Goal: Navigation & Orientation: Understand site structure

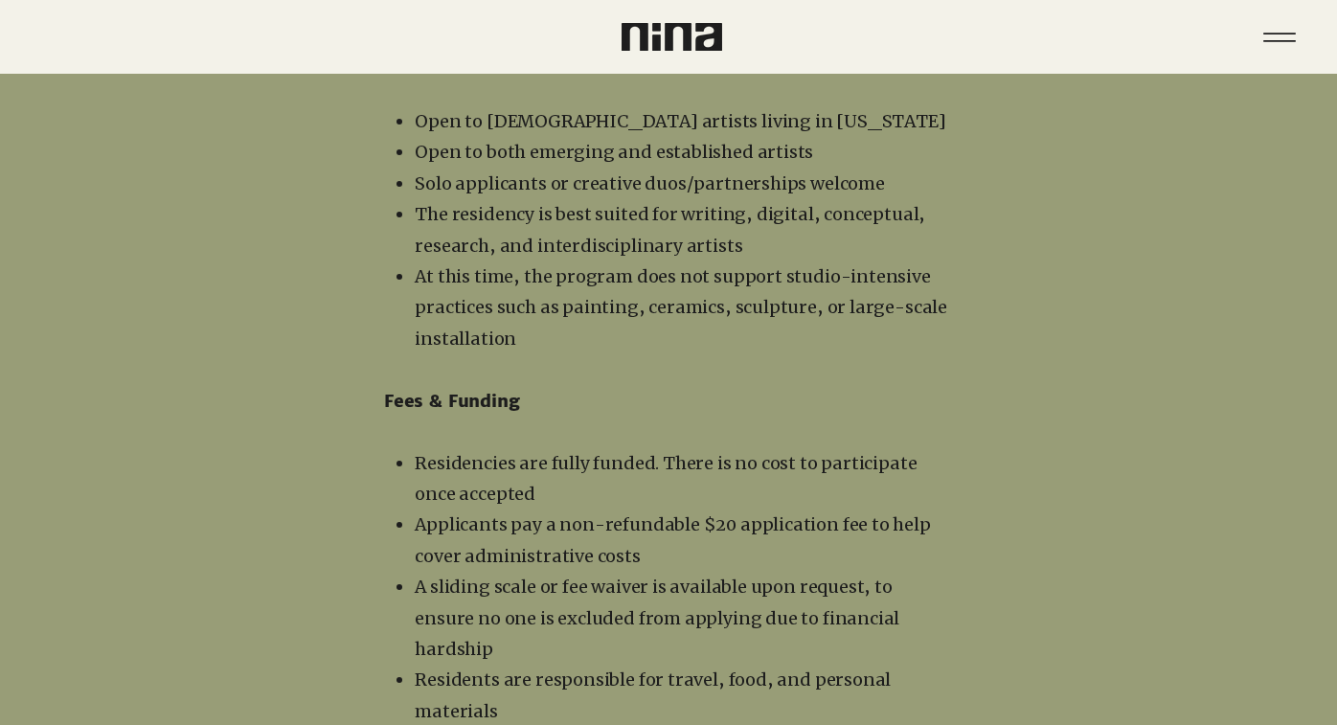
scroll to position [2978, 0]
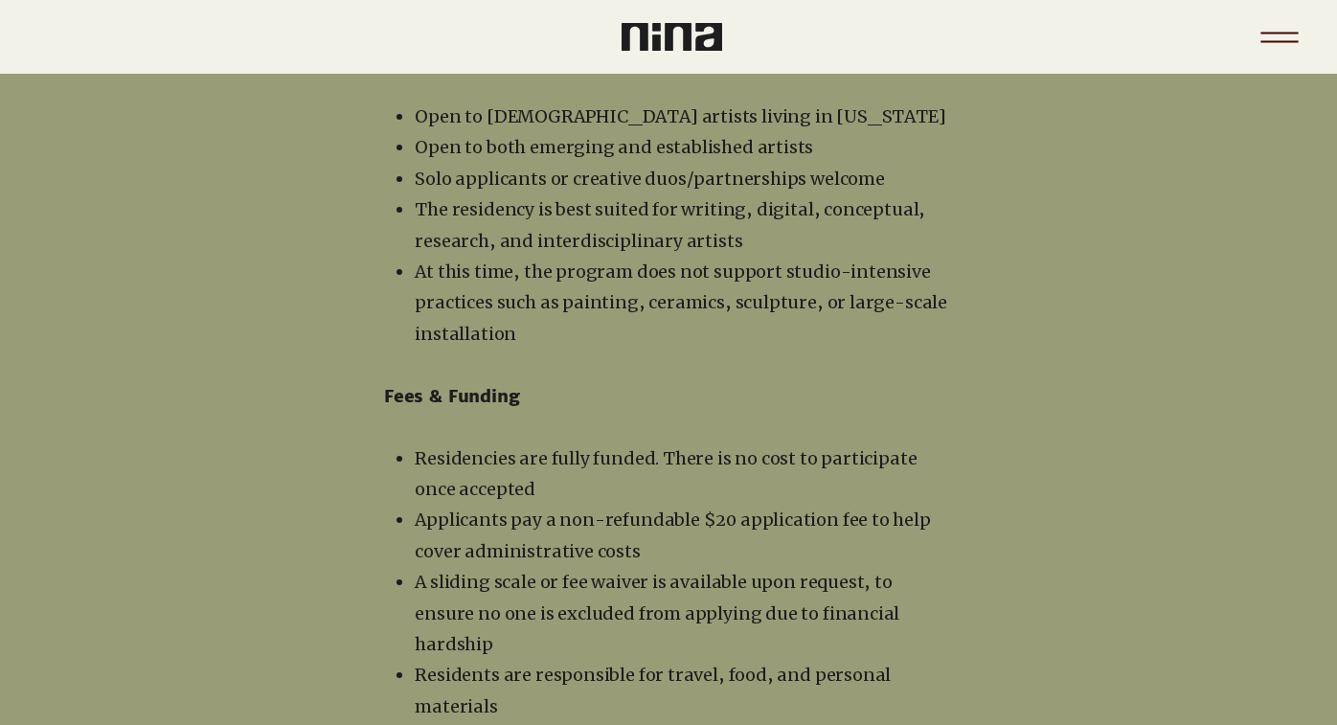
click at [1273, 46] on icon "Menu" at bounding box center [1279, 37] width 67 height 67
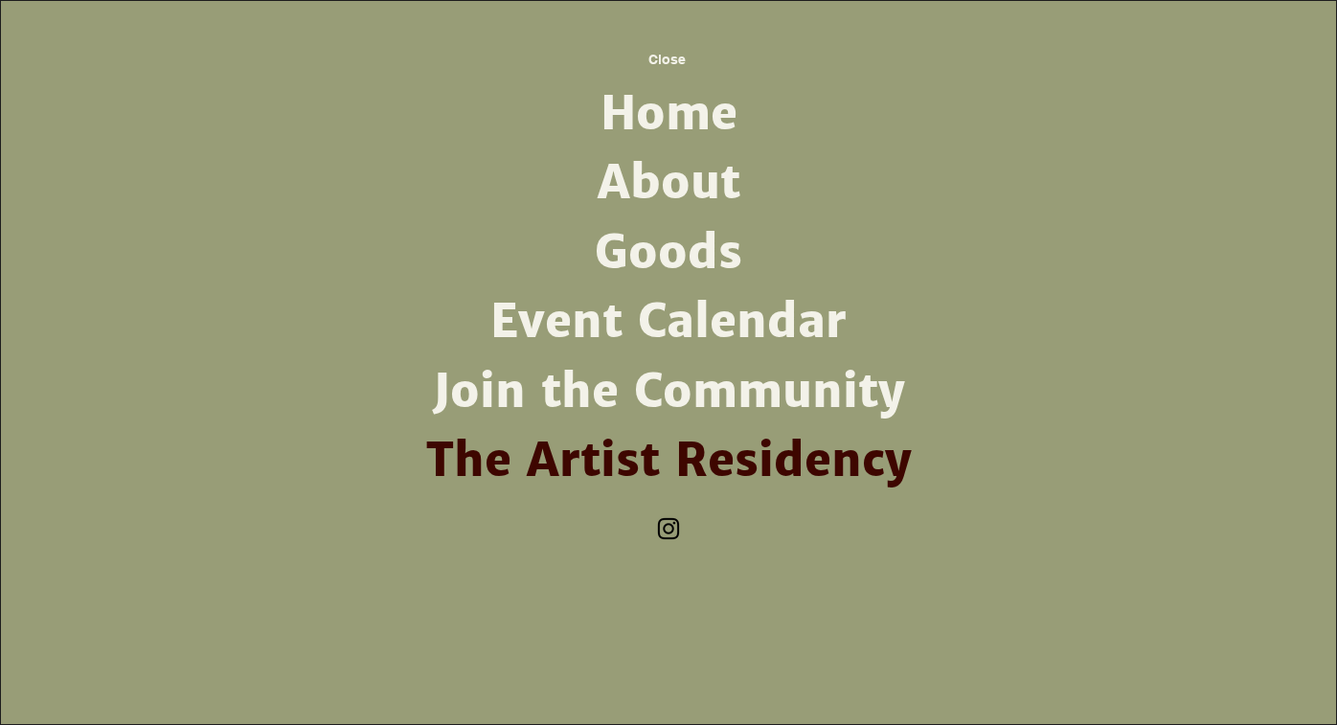
scroll to position [0, 0]
click at [656, 196] on link "About" at bounding box center [669, 182] width 500 height 69
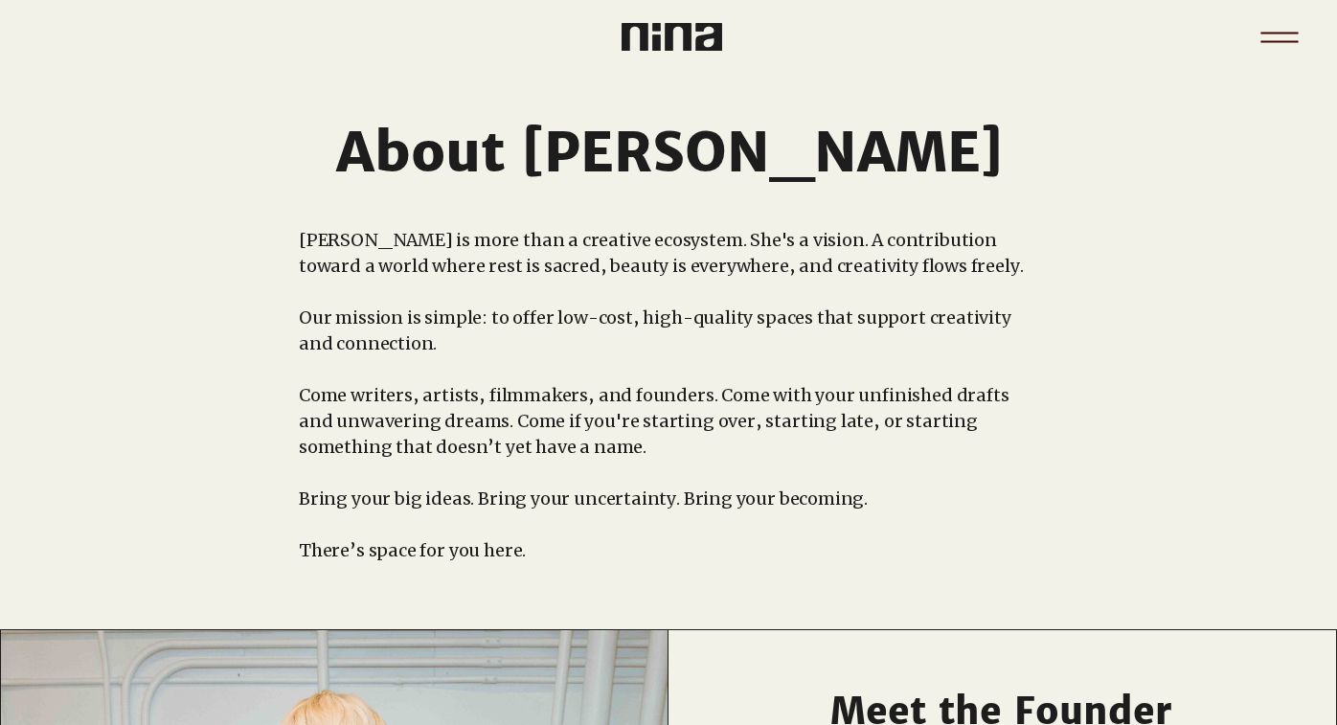
click at [1264, 22] on icon "Menu" at bounding box center [1279, 37] width 67 height 67
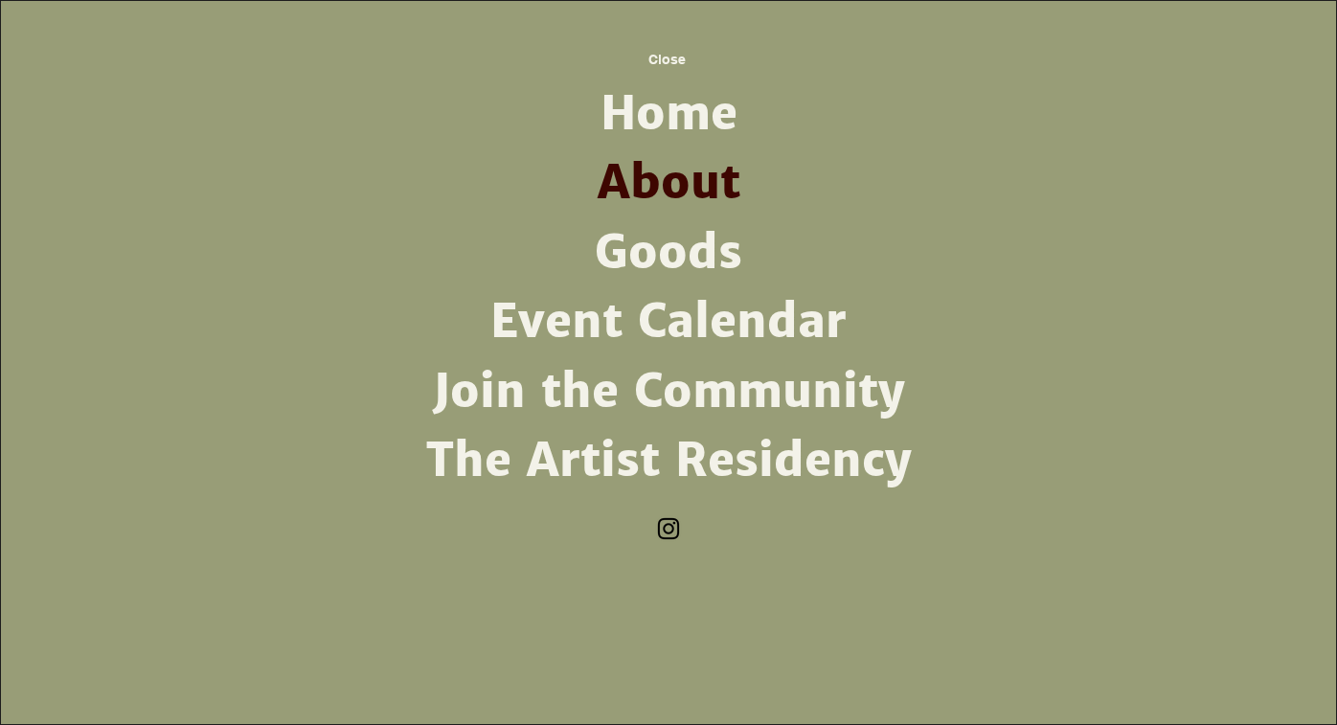
click at [676, 456] on link "The Artist Residency" at bounding box center [669, 460] width 500 height 69
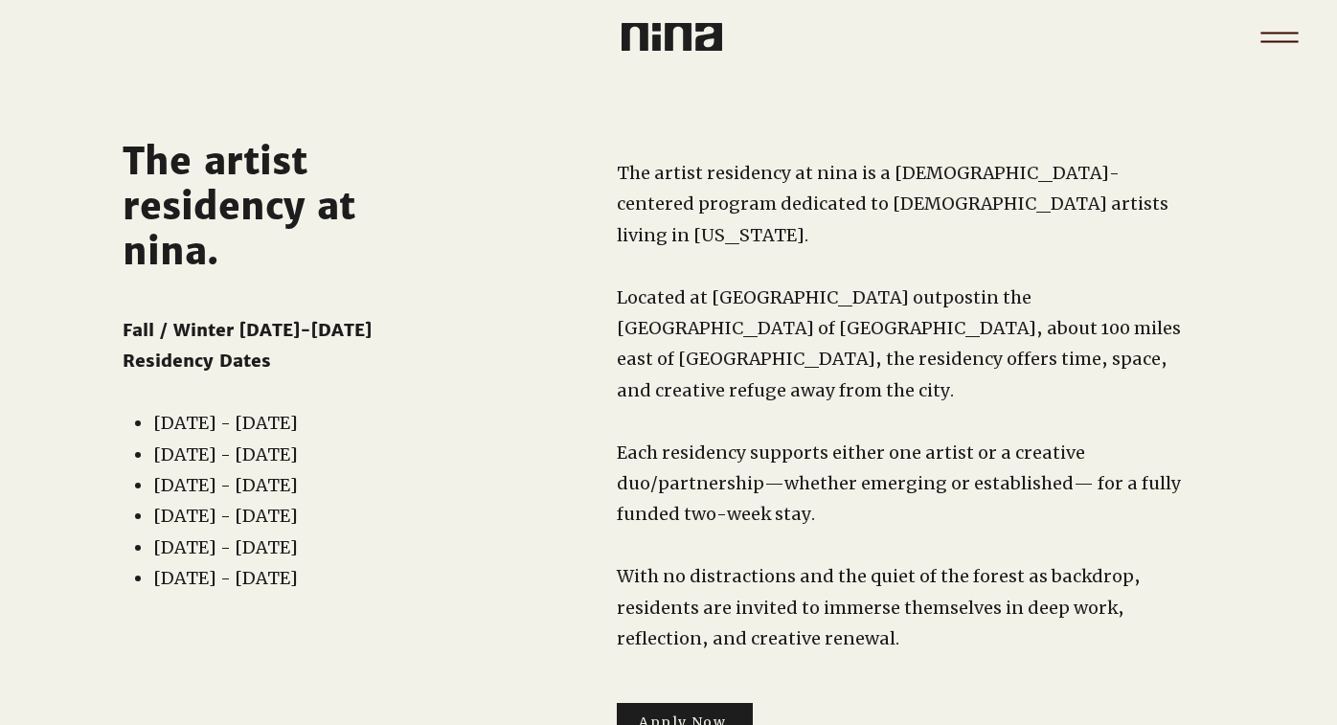
click at [1257, 33] on icon "Menu" at bounding box center [1279, 37] width 67 height 67
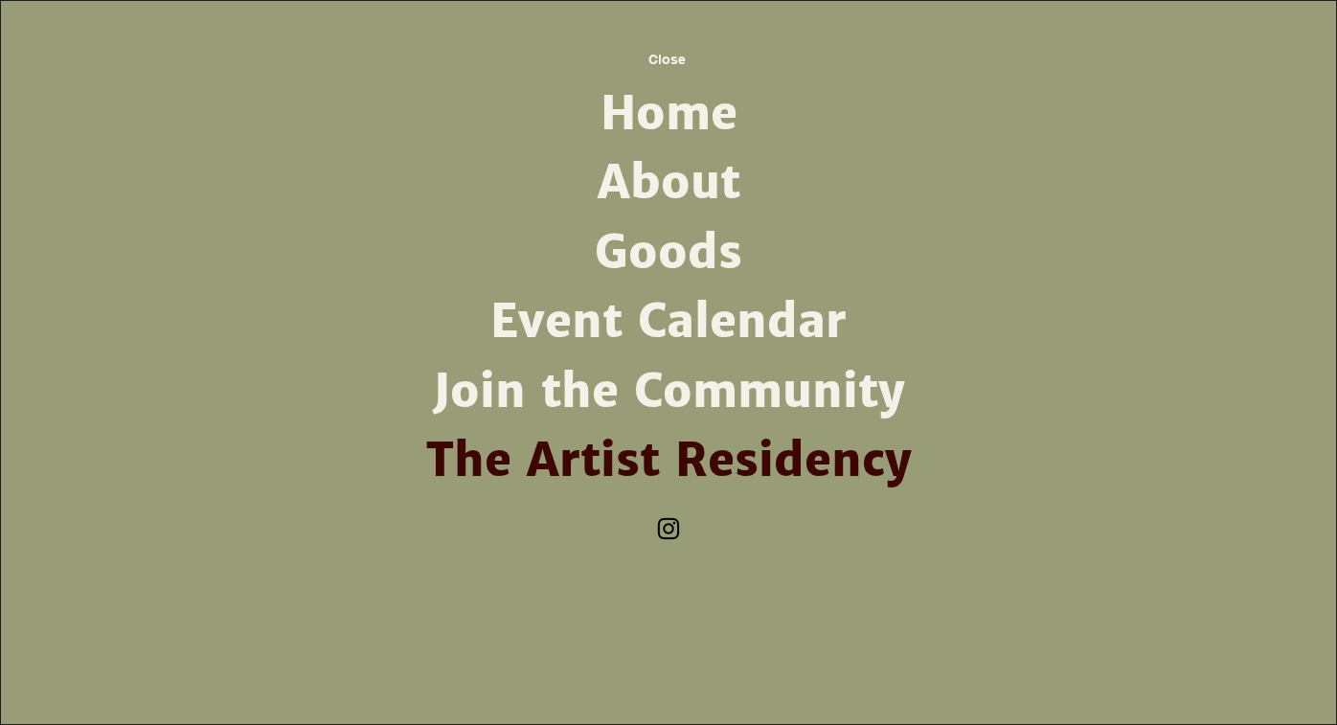
click at [737, 345] on link "Event Calendar" at bounding box center [669, 321] width 500 height 69
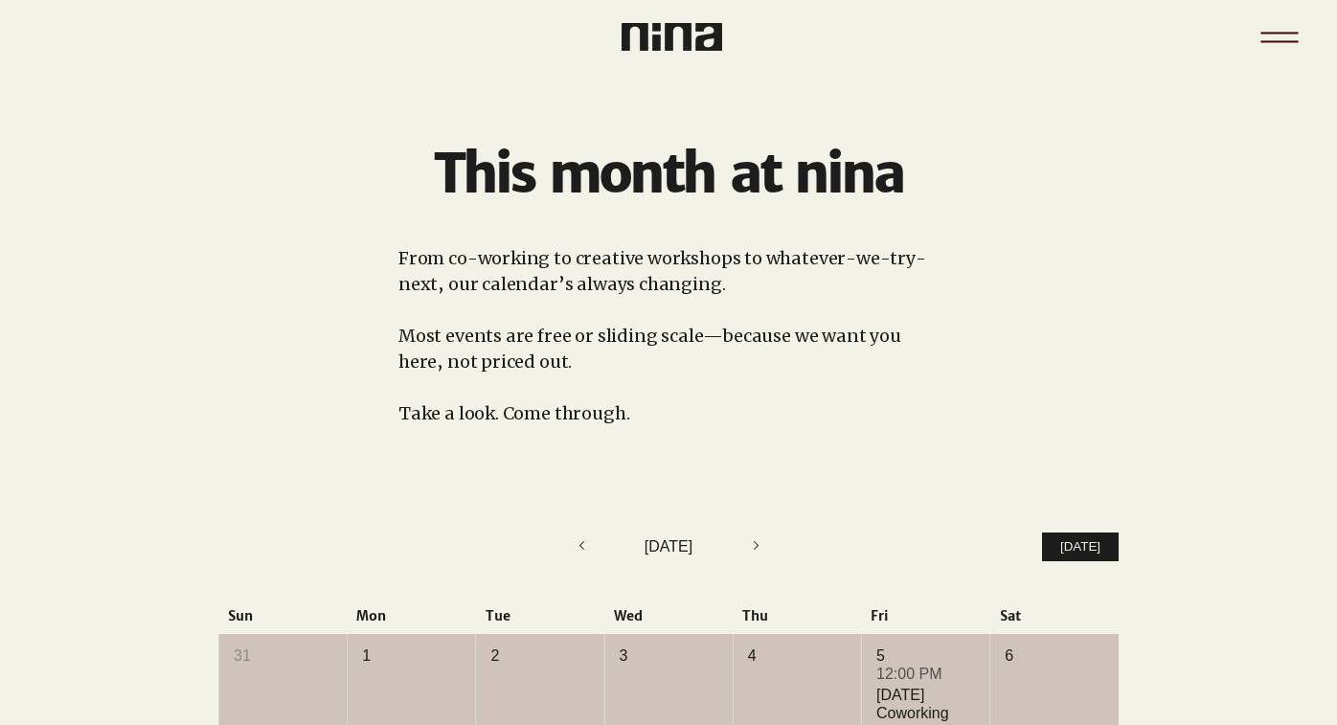
click at [1273, 32] on icon "Menu" at bounding box center [1278, 33] width 37 height 2
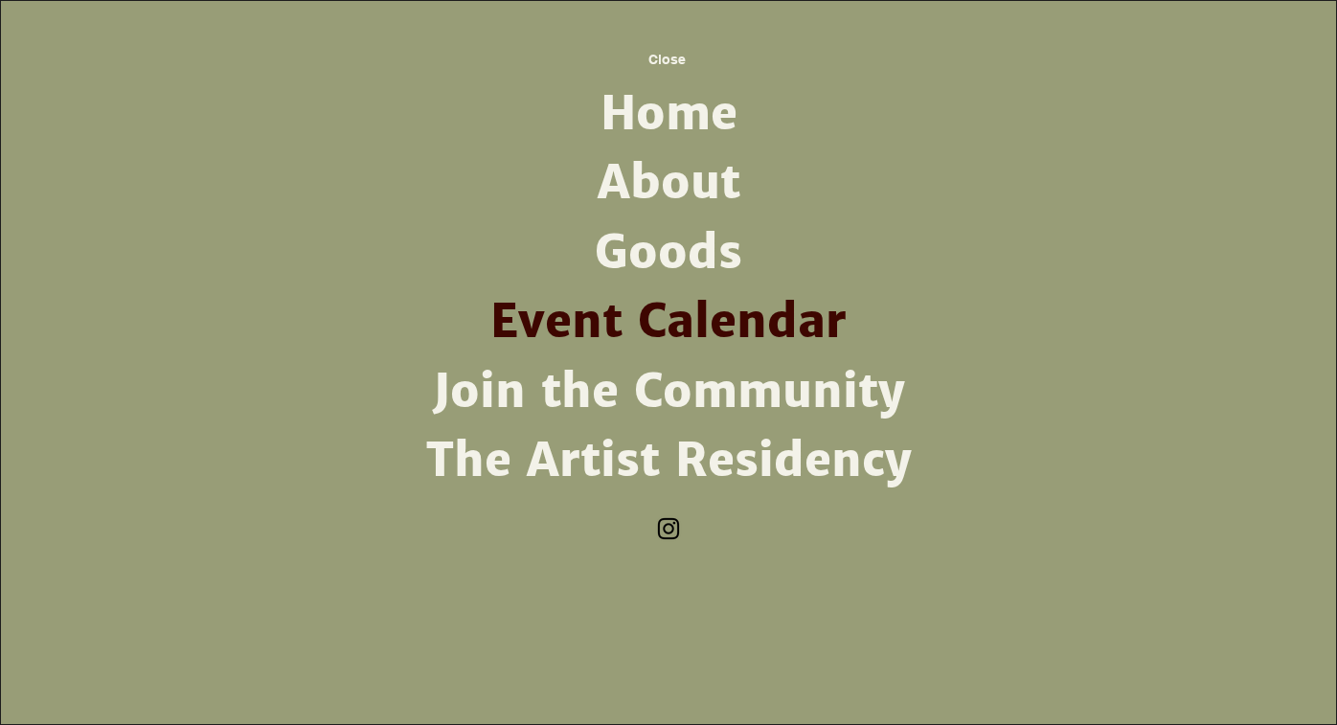
click at [680, 242] on link "Goods" at bounding box center [669, 252] width 500 height 69
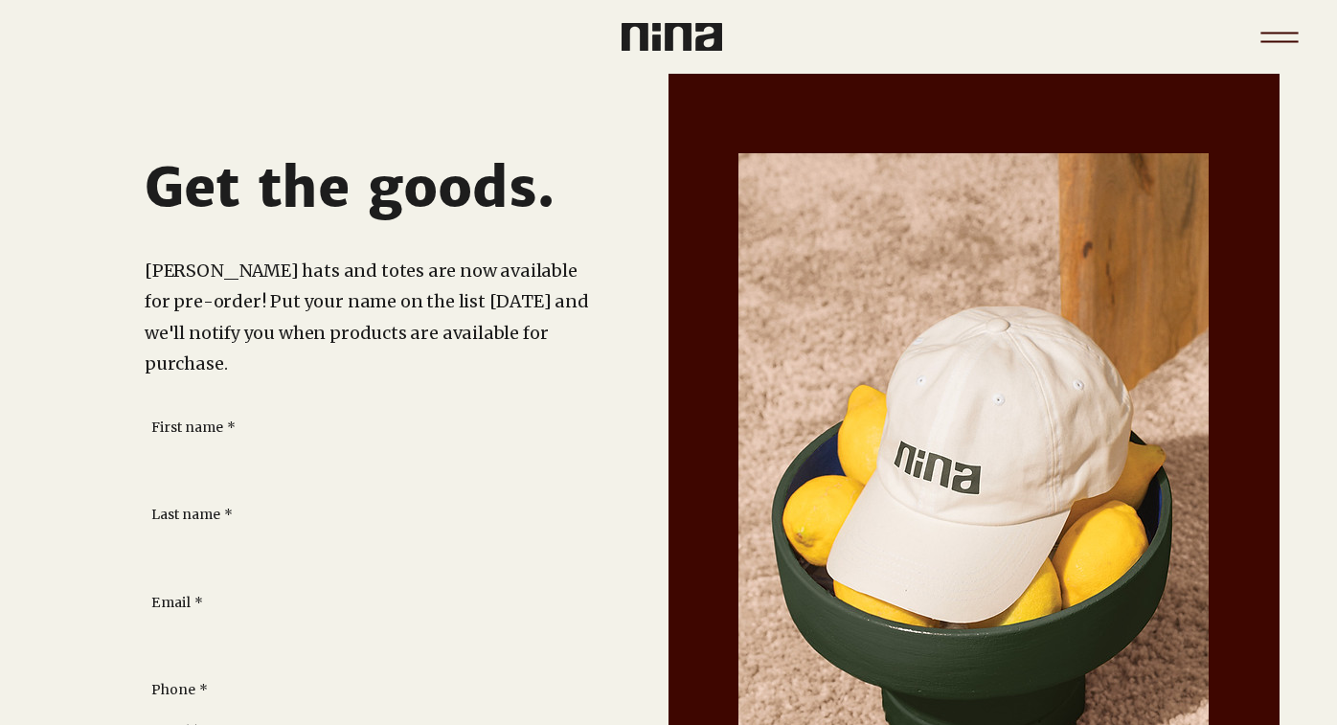
click at [1265, 37] on icon "Menu" at bounding box center [1279, 37] width 67 height 67
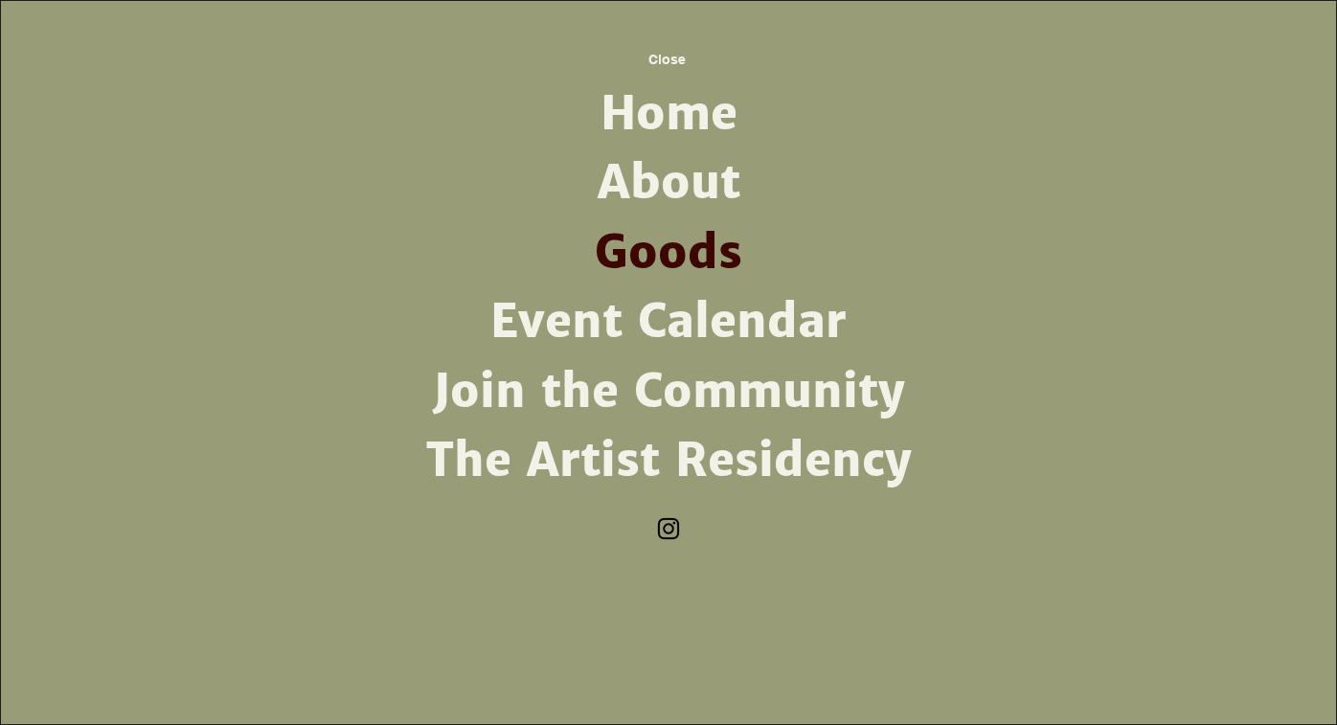
click at [691, 162] on link "About" at bounding box center [669, 182] width 500 height 69
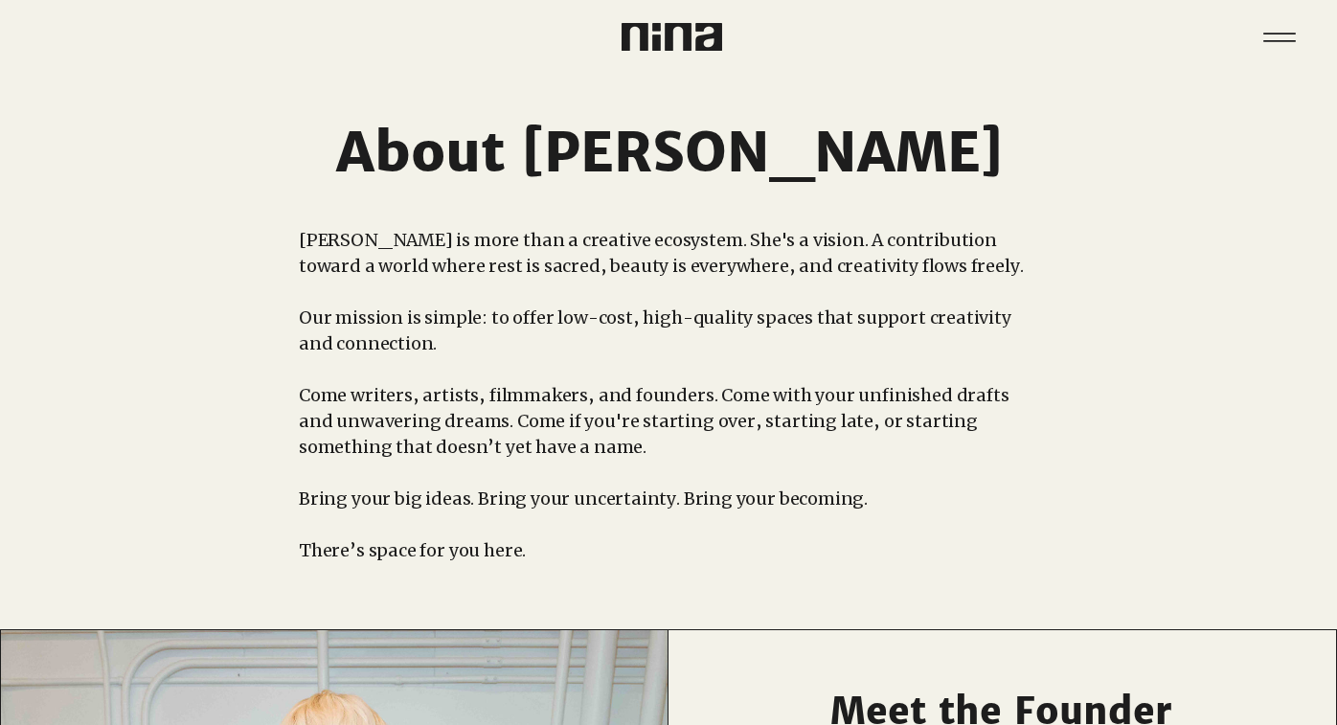
click at [1285, 71] on div "Menu" at bounding box center [668, 37] width 1337 height 74
click at [1278, 54] on icon "Menu" at bounding box center [1279, 37] width 67 height 67
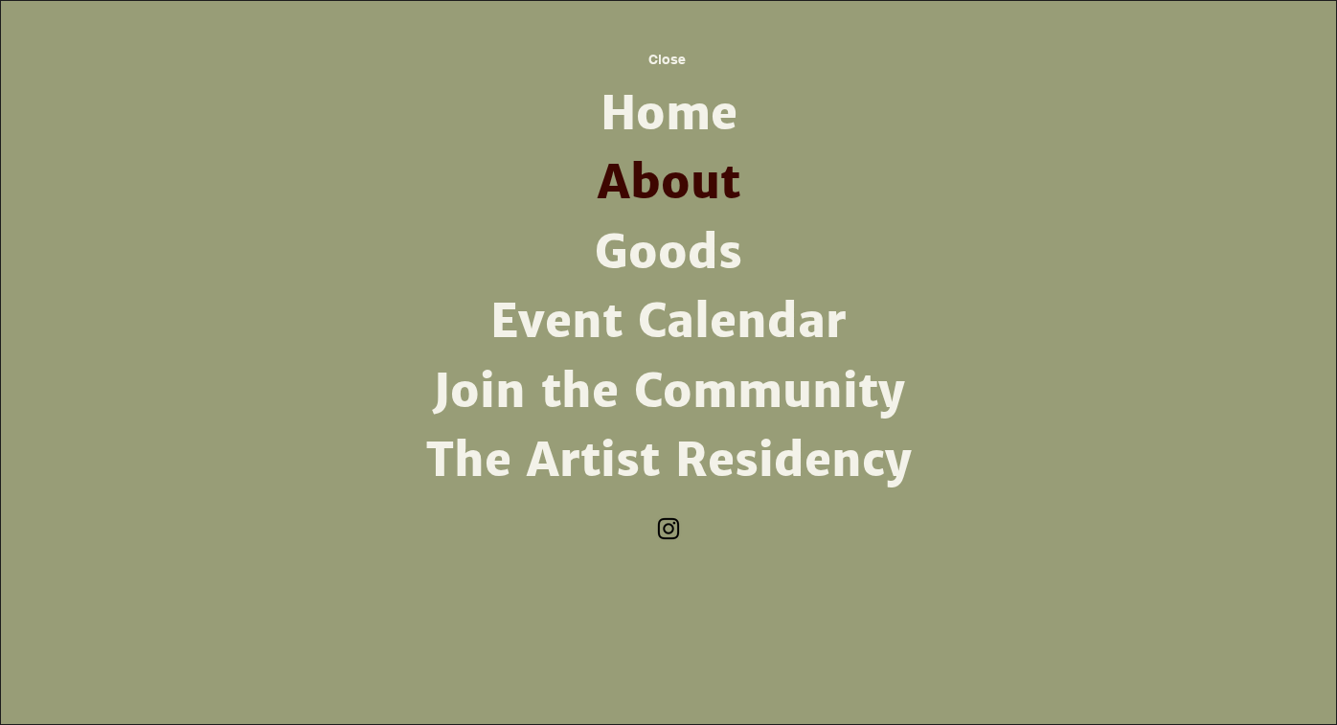
click at [836, 378] on link "Join the Community" at bounding box center [669, 391] width 500 height 69
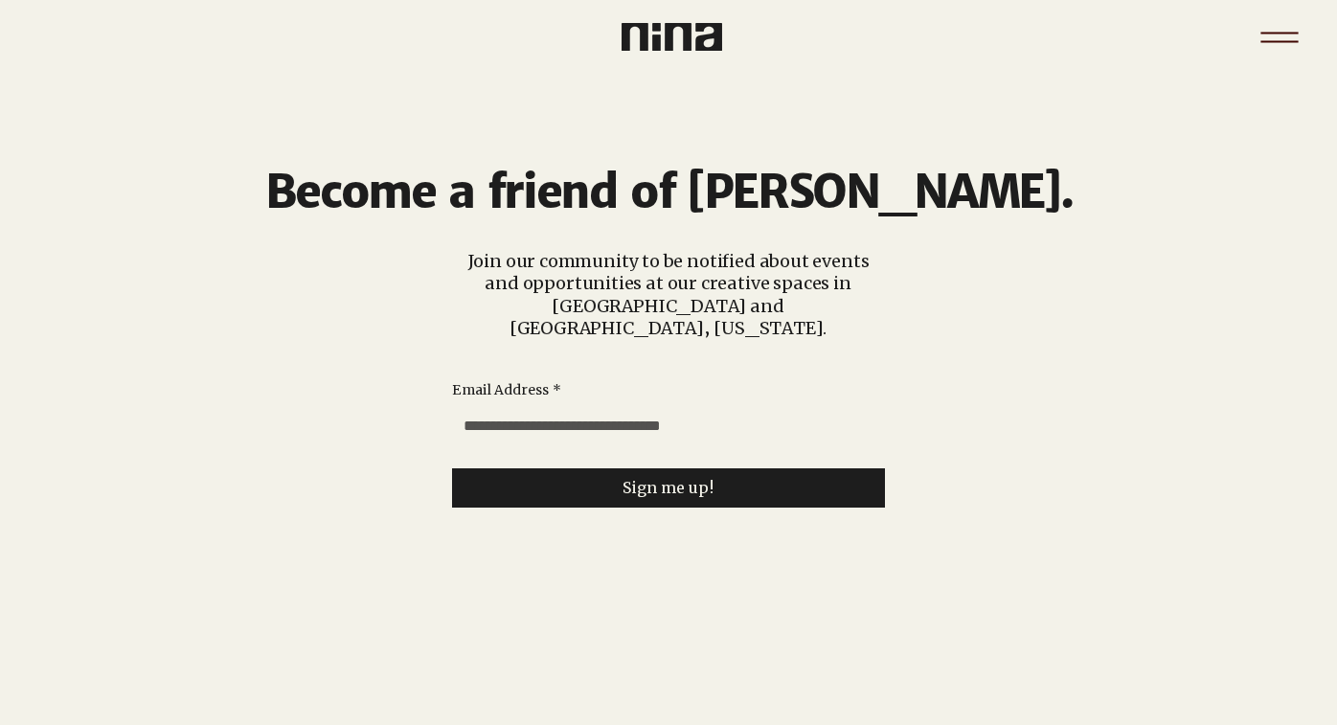
click at [1273, 37] on icon "Menu" at bounding box center [1279, 37] width 67 height 67
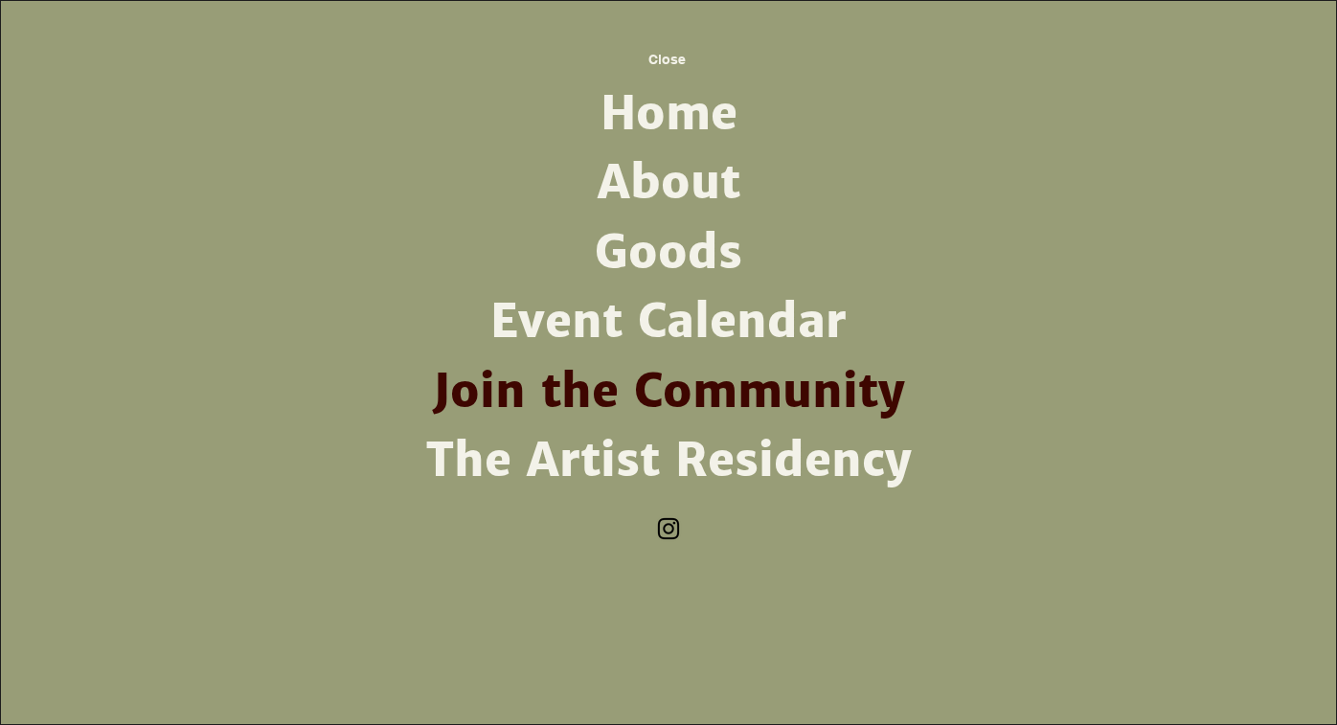
click at [619, 444] on link "The Artist Residency" at bounding box center [669, 460] width 500 height 69
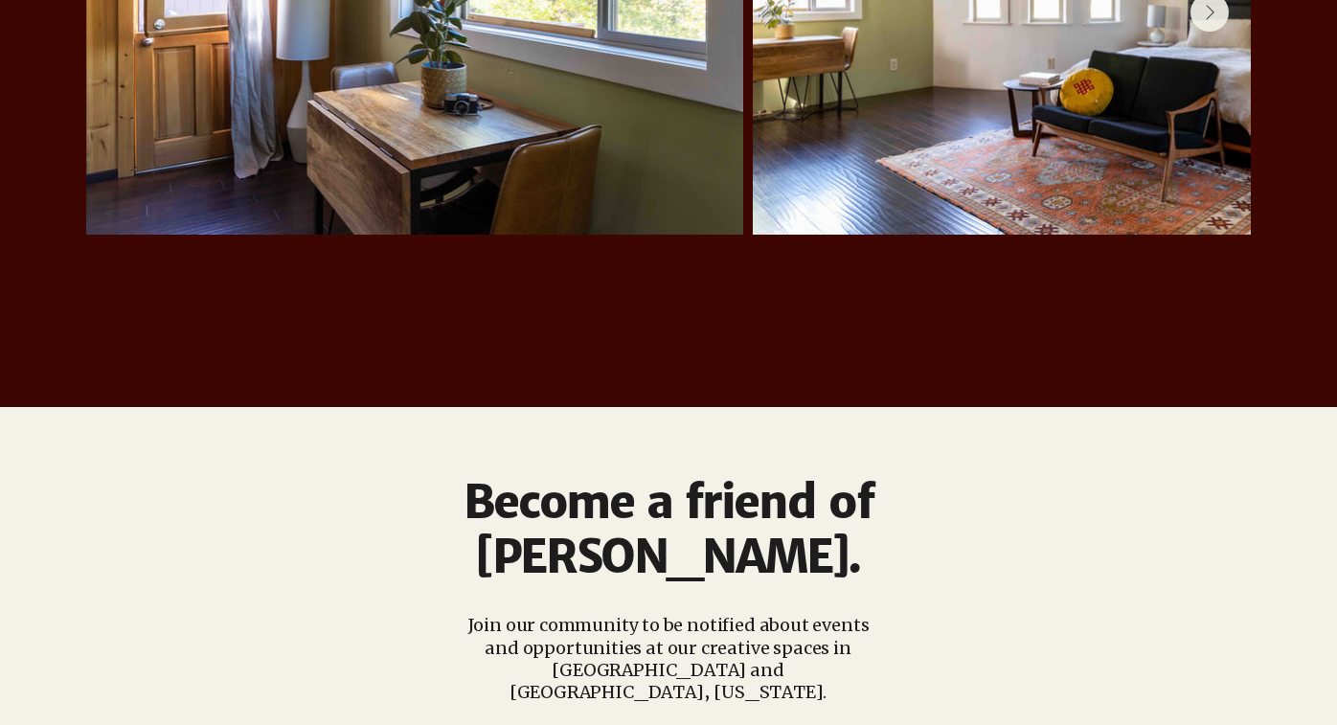
scroll to position [4849, 0]
